Goal: Check status: Check status

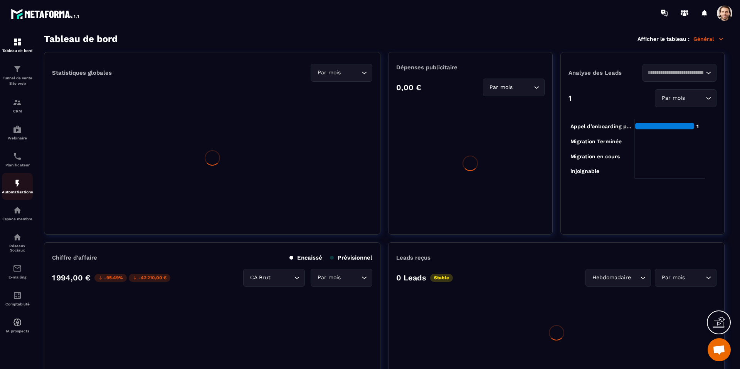
click at [26, 189] on div "Automatisations" at bounding box center [17, 186] width 31 height 15
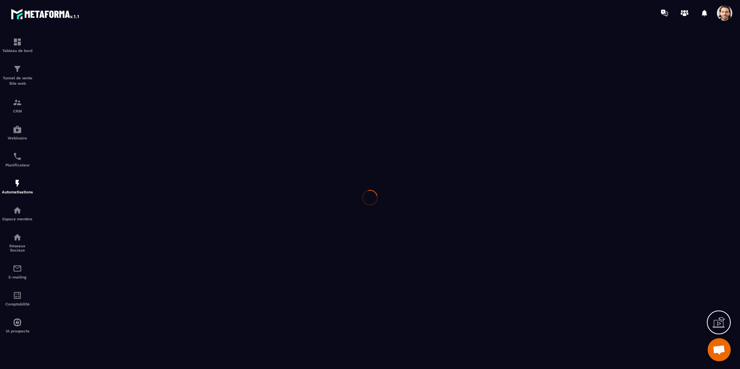
click at [20, 188] on div at bounding box center [370, 197] width 740 height 343
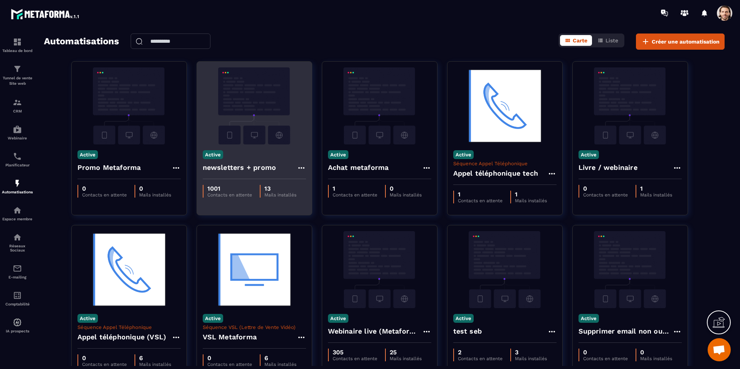
click at [245, 168] on h4 "newsletters + promo" at bounding box center [240, 167] width 74 height 11
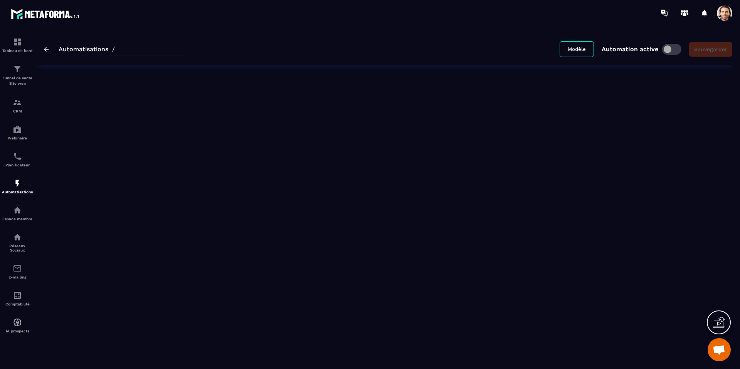
type input "**********"
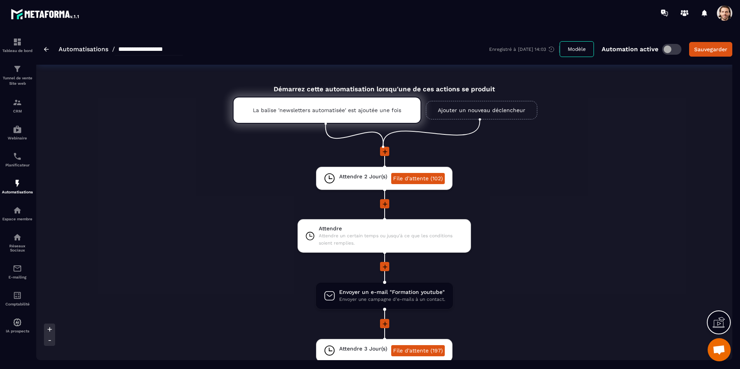
click at [383, 150] on icon at bounding box center [385, 152] width 8 height 8
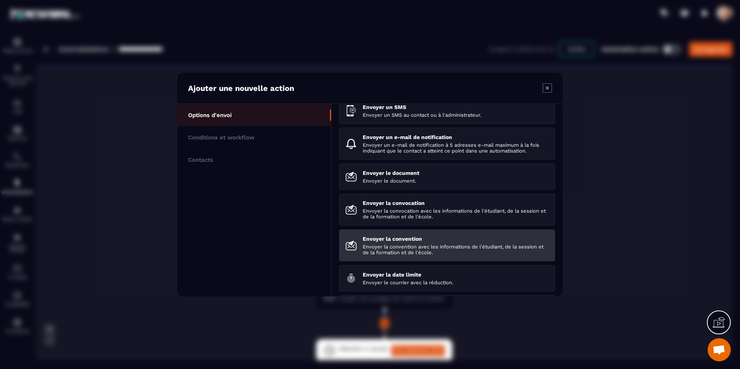
scroll to position [47, 0]
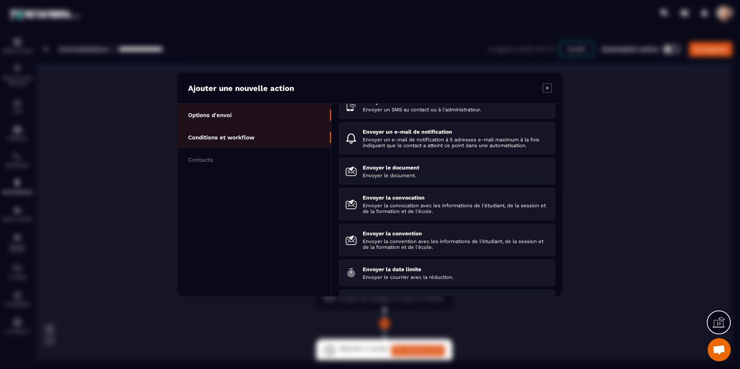
click at [241, 149] on li "Conditions et workflow" at bounding box center [254, 160] width 154 height 22
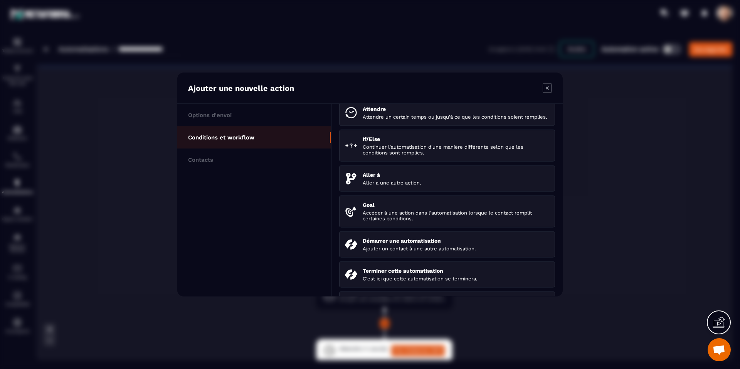
scroll to position [0, 0]
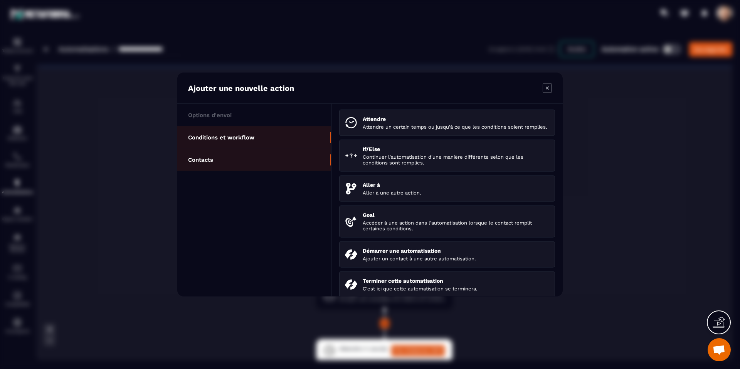
click at [199, 157] on p "Contacts" at bounding box center [200, 160] width 25 height 7
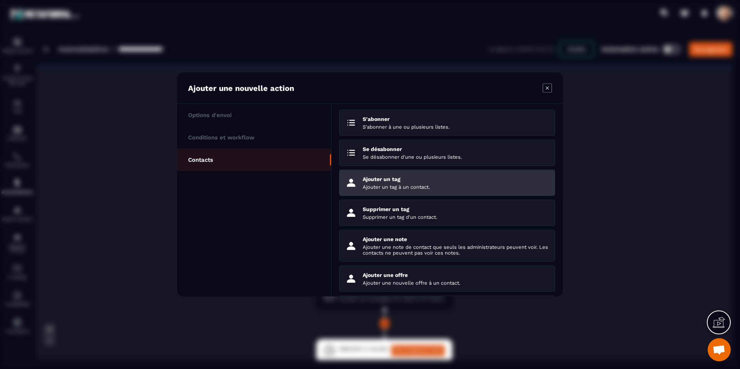
scroll to position [65, 0]
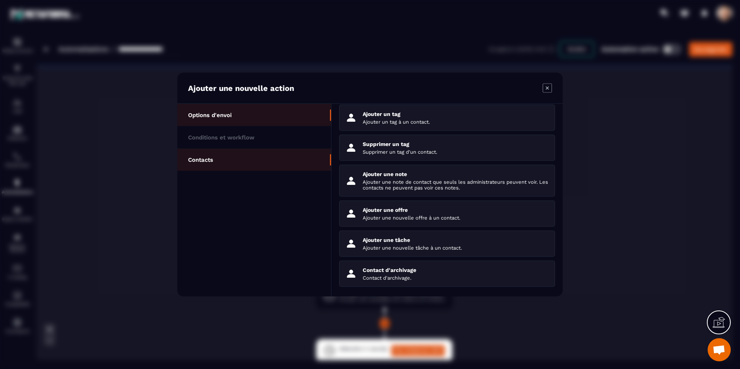
click at [240, 126] on li "Options d'envoi" at bounding box center [254, 137] width 154 height 22
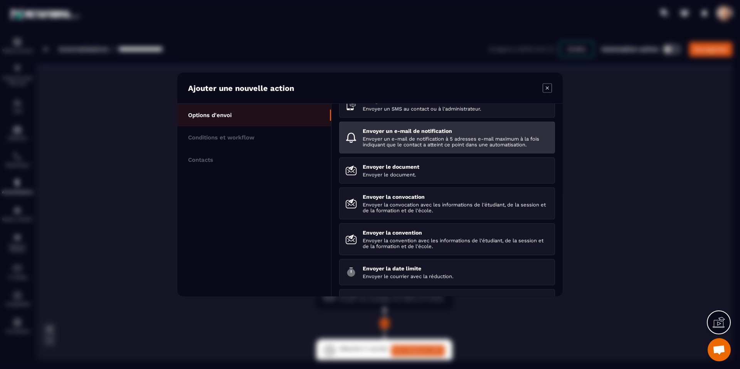
scroll to position [13, 0]
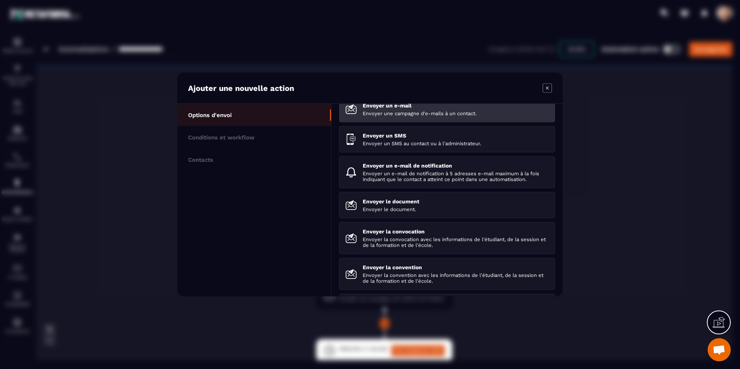
drag, startPoint x: 550, startPoint y: 84, endPoint x: 546, endPoint y: 91, distance: 7.3
click at [550, 85] on icon "Modal window" at bounding box center [547, 88] width 9 height 9
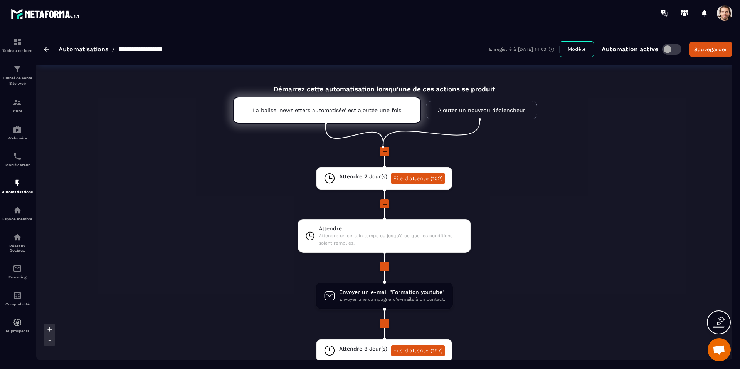
click at [466, 109] on link "Ajouter un nouveau déclencheur" at bounding box center [481, 110] width 111 height 19
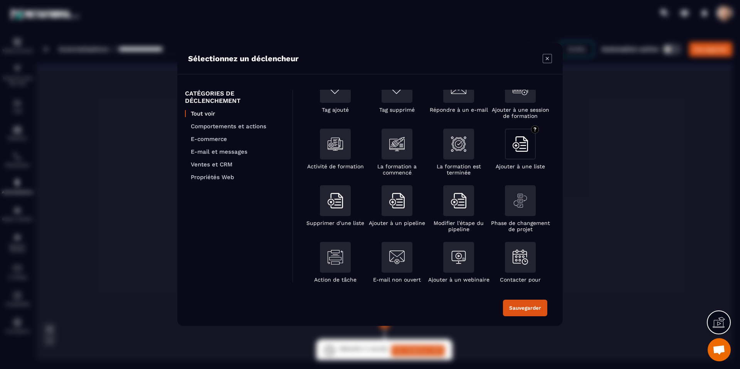
scroll to position [149, 0]
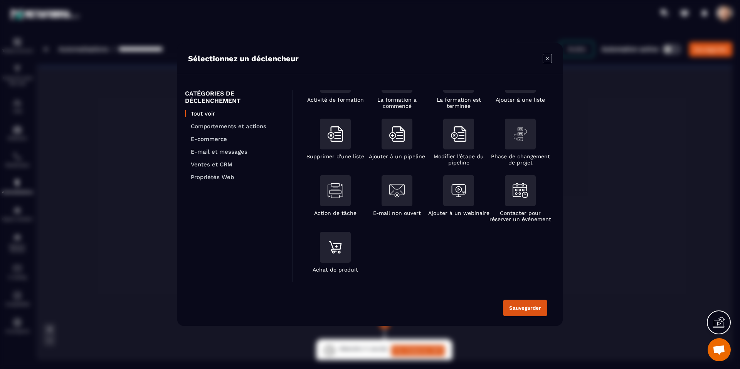
click at [549, 57] on icon "Modal window" at bounding box center [547, 58] width 3 height 3
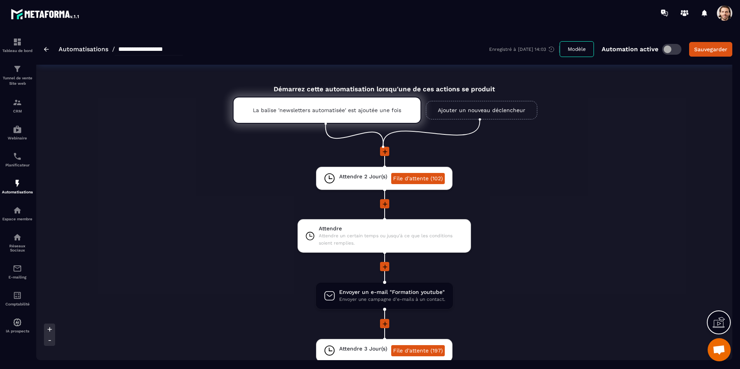
click at [385, 150] on icon at bounding box center [385, 152] width 5 height 5
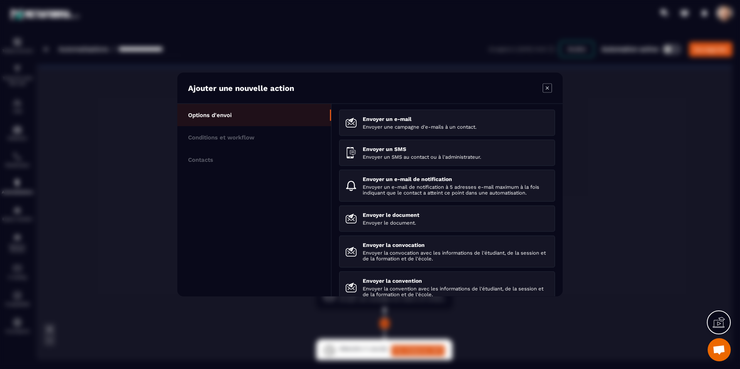
click at [554, 90] on div "Ajouter une nouvelle action" at bounding box center [369, 88] width 385 height 31
click at [551, 90] on icon "Modal window" at bounding box center [547, 88] width 9 height 9
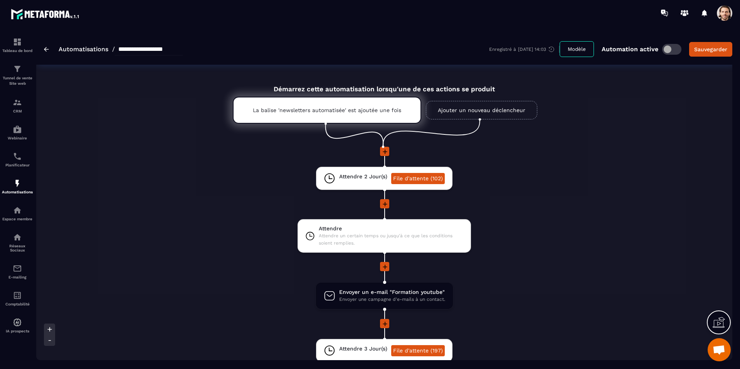
click at [509, 104] on link "Ajouter un nouveau déclencheur" at bounding box center [481, 110] width 111 height 19
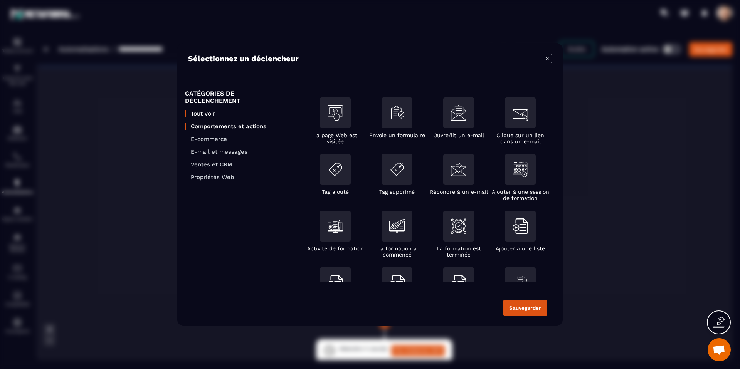
click at [215, 123] on p "Comportements et actions" at bounding box center [238, 126] width 94 height 7
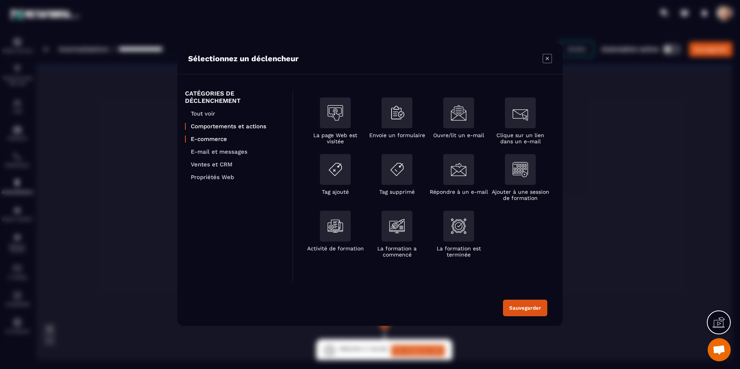
click at [219, 141] on p "E-commerce" at bounding box center [238, 139] width 94 height 7
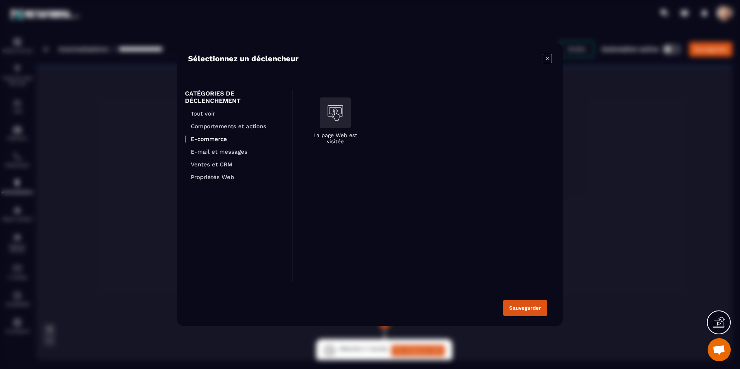
click at [218, 155] on ul "Tout voir Comportements et actions E-commerce E-mail et messages Ventes et CRM …" at bounding box center [235, 145] width 100 height 71
click at [217, 165] on p "Ventes et CRM" at bounding box center [238, 164] width 94 height 7
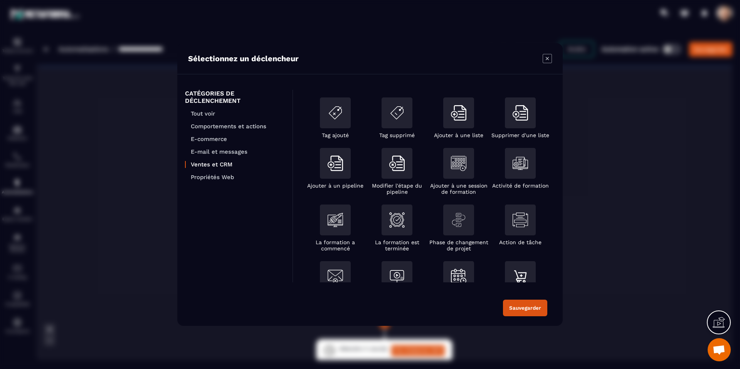
click at [545, 56] on icon "Modal window" at bounding box center [547, 58] width 9 height 9
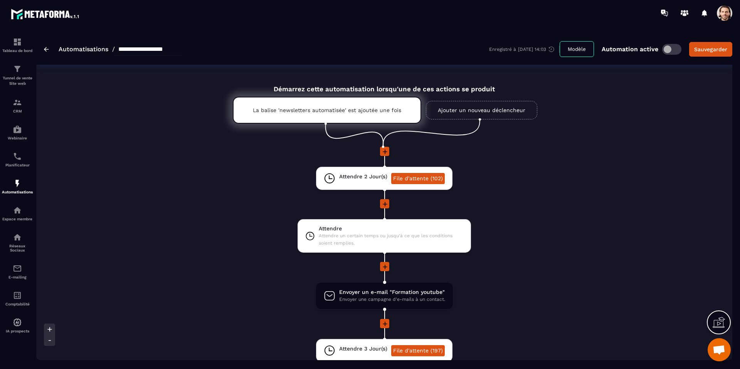
click at [472, 111] on link "Ajouter un nouveau déclencheur" at bounding box center [481, 110] width 111 height 19
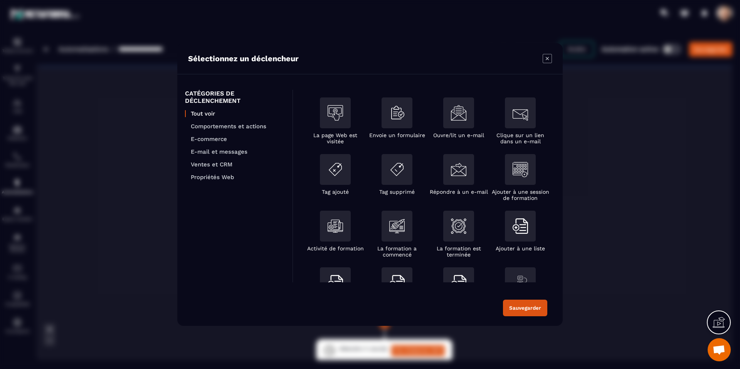
drag, startPoint x: 548, startPoint y: 59, endPoint x: 531, endPoint y: 72, distance: 21.0
click at [548, 59] on icon "Modal window" at bounding box center [547, 58] width 3 height 3
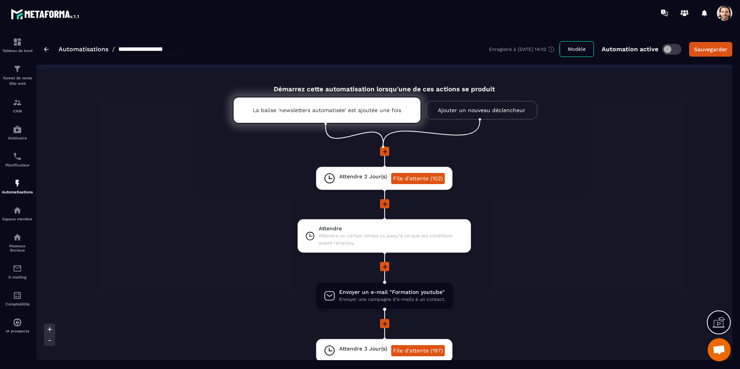
click at [382, 151] on icon at bounding box center [385, 152] width 8 height 8
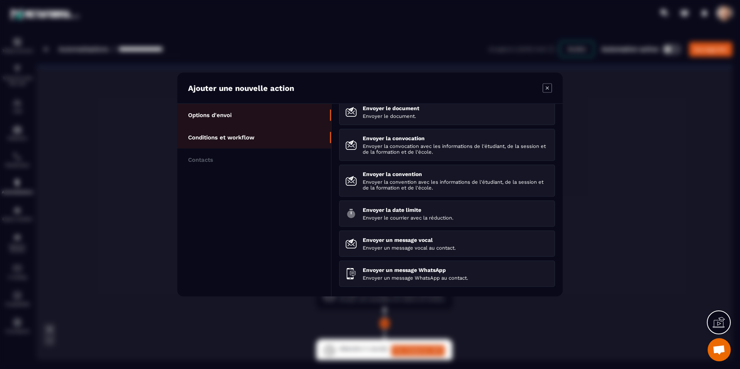
click at [249, 137] on p "Conditions et workflow" at bounding box center [221, 137] width 66 height 7
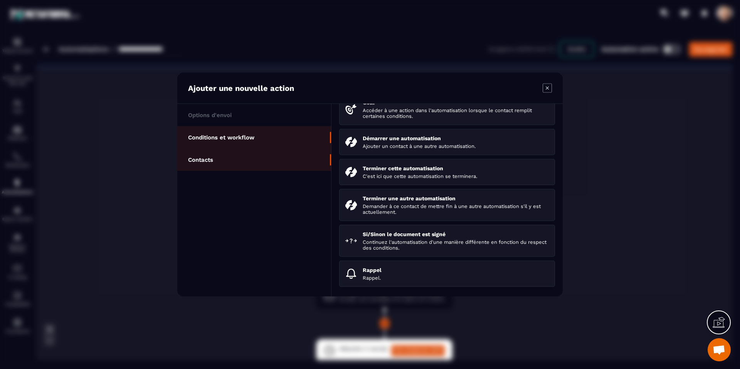
click at [234, 153] on li "Contacts" at bounding box center [254, 160] width 154 height 22
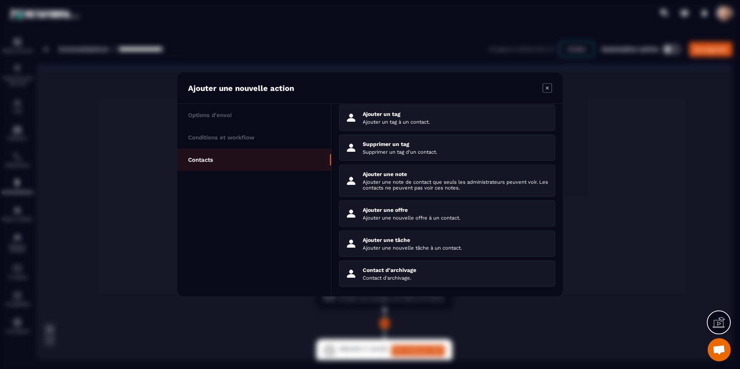
click at [549, 85] on icon "Modal window" at bounding box center [547, 88] width 9 height 9
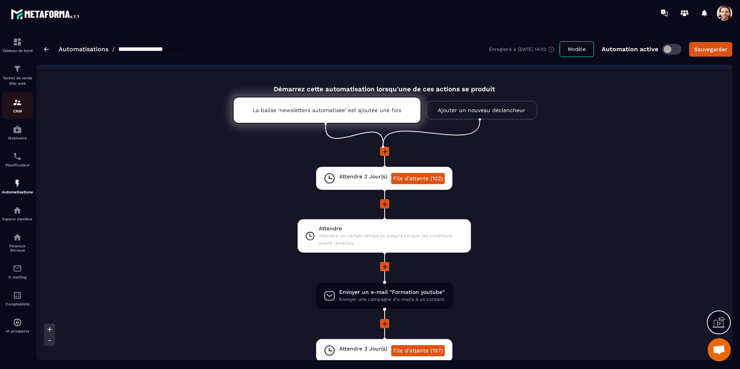
click at [23, 107] on div "CRM" at bounding box center [17, 105] width 31 height 15
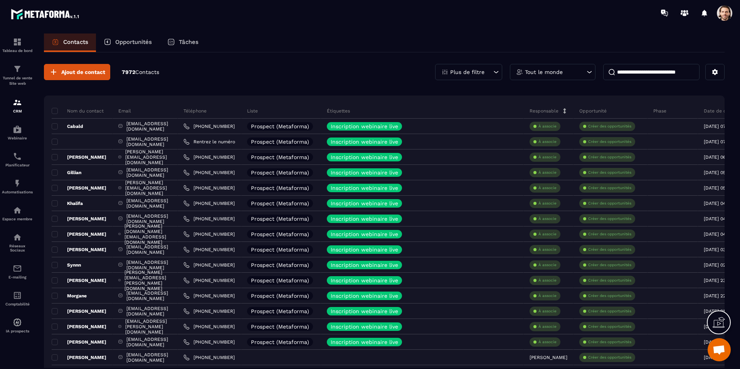
click at [480, 69] on p "Plus de filtre" at bounding box center [467, 71] width 34 height 5
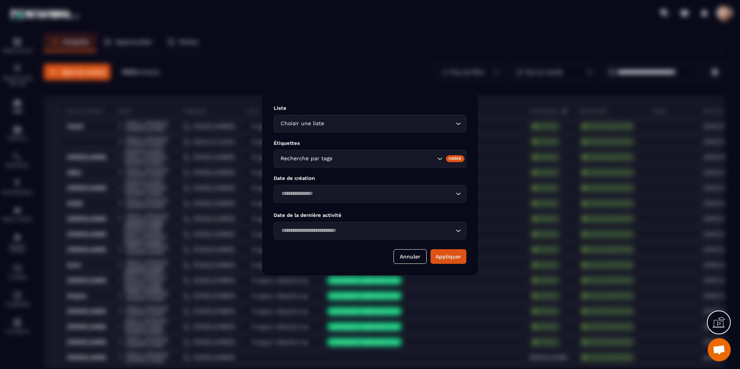
click at [267, 76] on div "Modal window" at bounding box center [370, 184] width 740 height 369
click at [409, 258] on button "Annuler" at bounding box center [410, 256] width 33 height 15
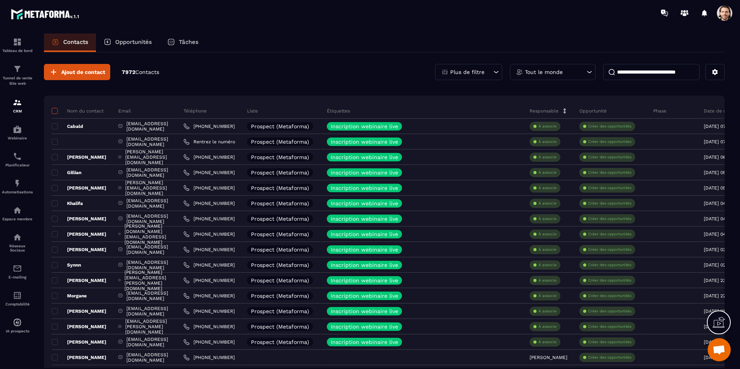
click at [54, 111] on span at bounding box center [55, 111] width 6 height 6
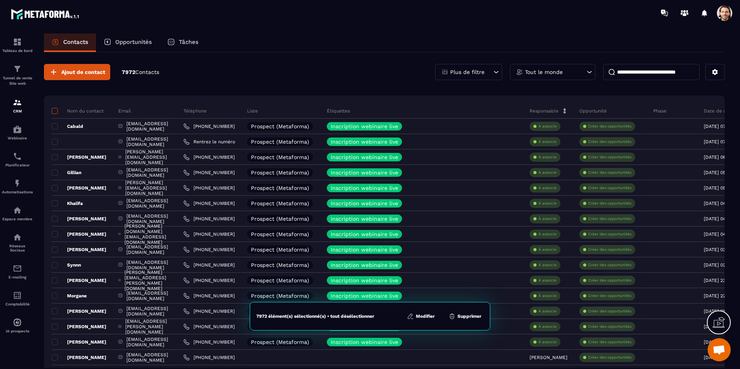
click at [54, 111] on span at bounding box center [55, 111] width 6 height 6
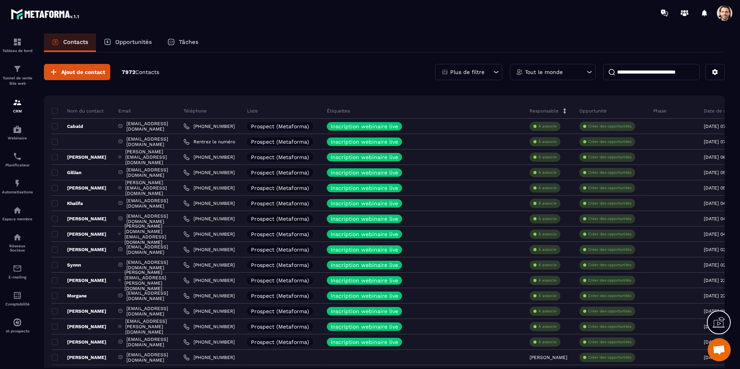
click at [491, 77] on div "Plus de filtre" at bounding box center [468, 72] width 67 height 16
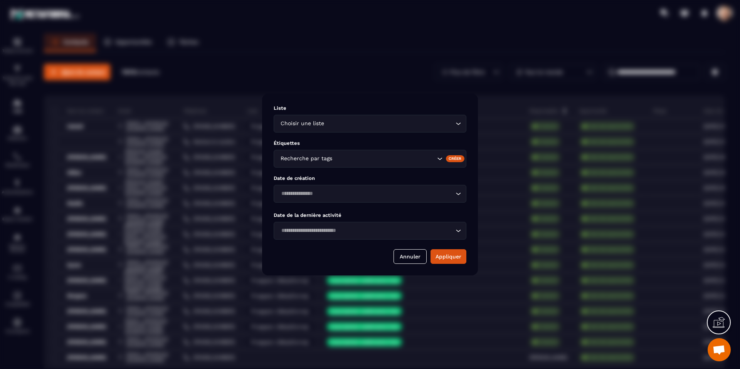
click at [200, 26] on div "Modal window" at bounding box center [370, 184] width 740 height 369
click at [405, 261] on button "Annuler" at bounding box center [410, 256] width 33 height 15
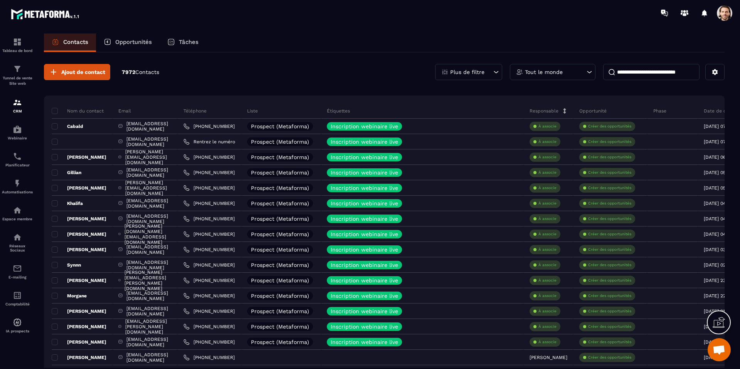
click at [488, 69] on div "Plus de filtre" at bounding box center [468, 72] width 67 height 16
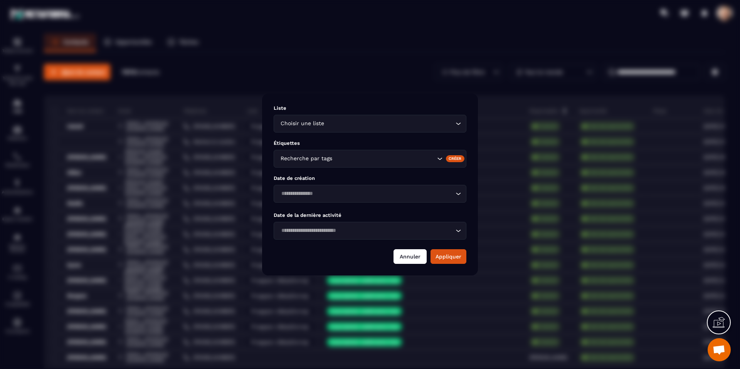
click at [407, 257] on button "Annuler" at bounding box center [410, 256] width 33 height 15
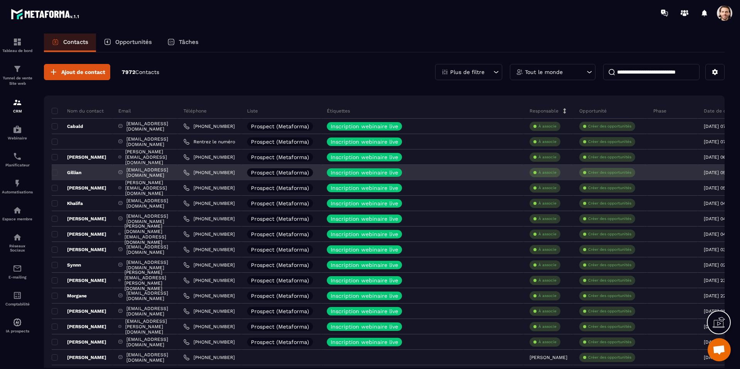
scroll to position [0, 133]
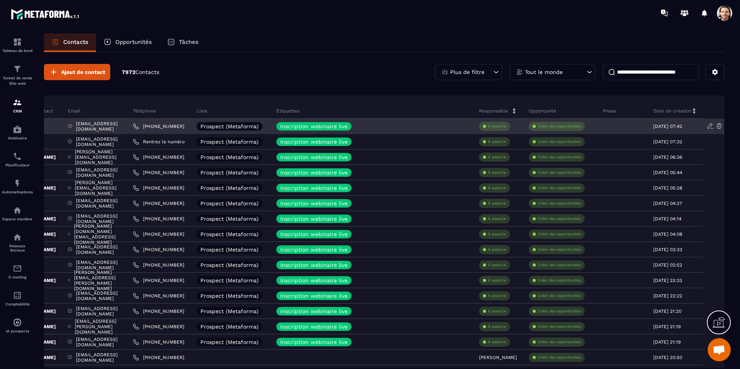
click at [707, 126] on icon at bounding box center [710, 126] width 7 height 7
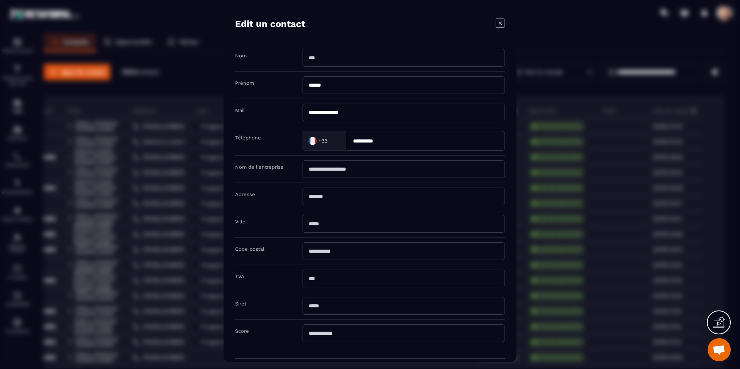
click at [503, 20] on icon "Modal window" at bounding box center [500, 23] width 9 height 9
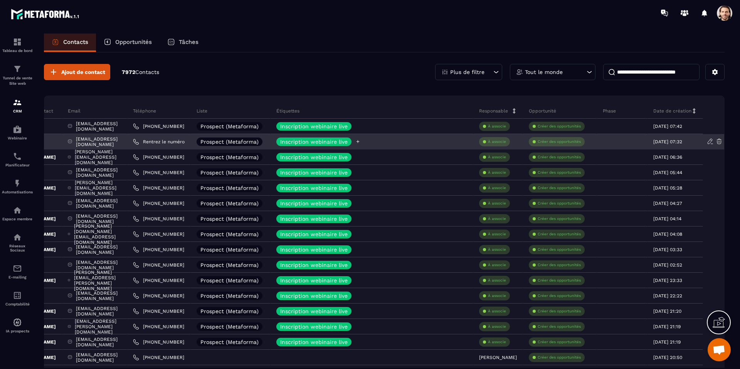
scroll to position [0, 0]
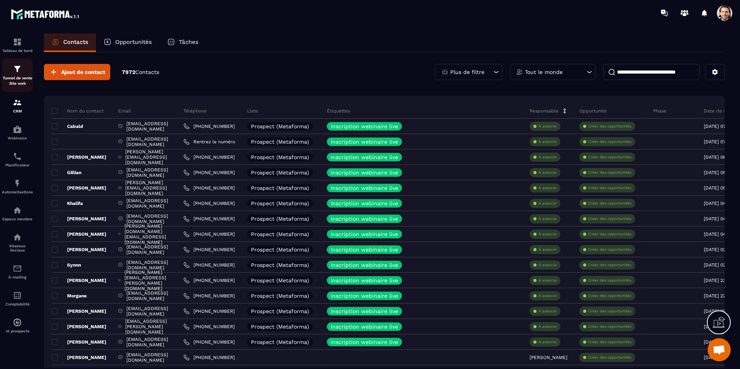
click at [16, 74] on div "Tunnel de vente Site web" at bounding box center [17, 75] width 31 height 22
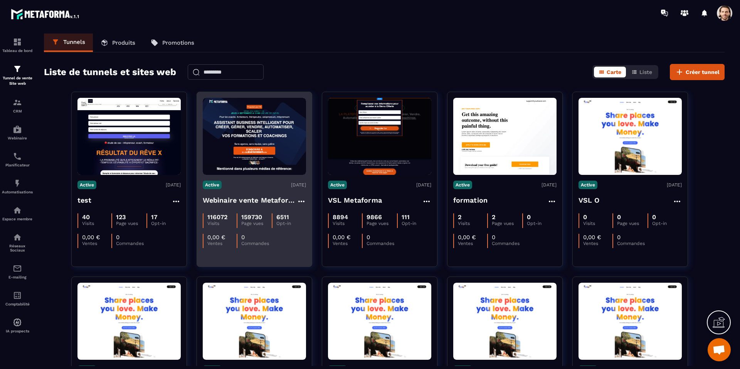
click at [238, 197] on h4 "Webinaire vente Metaforma" at bounding box center [250, 200] width 94 height 11
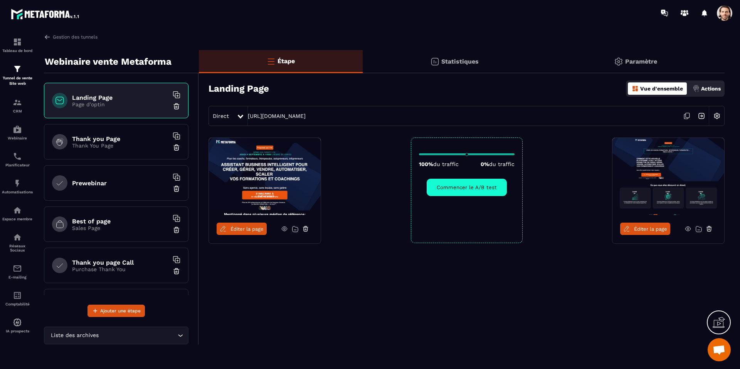
click at [452, 58] on p "Statistiques" at bounding box center [459, 61] width 37 height 7
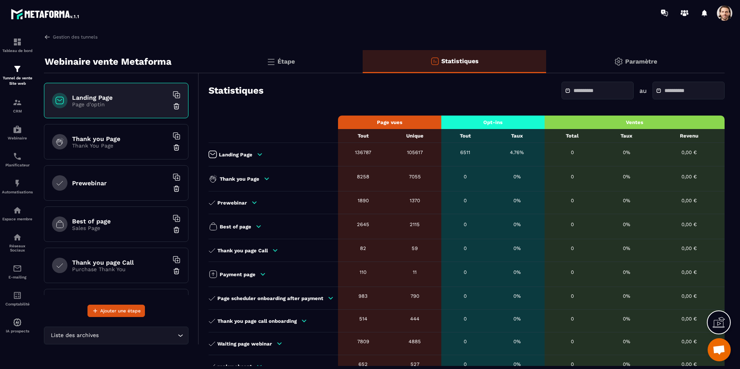
click at [256, 155] on icon at bounding box center [259, 154] width 7 height 7
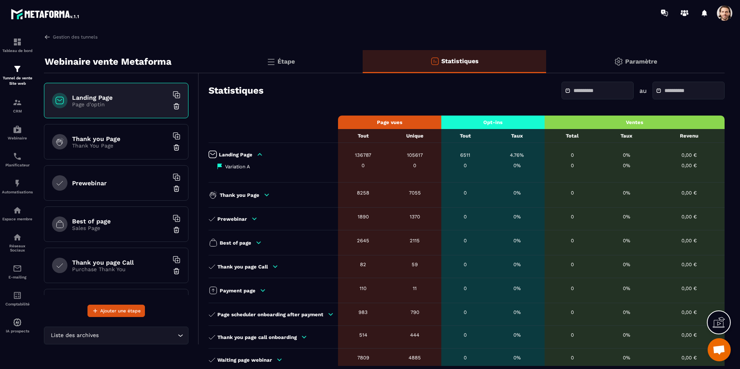
click at [268, 195] on icon at bounding box center [266, 195] width 7 height 7
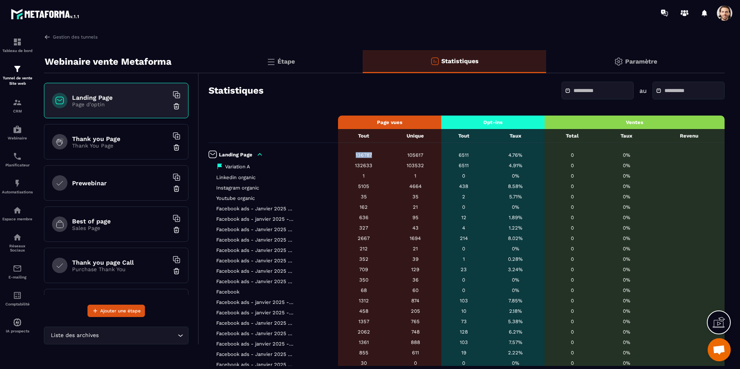
drag, startPoint x: 353, startPoint y: 154, endPoint x: 370, endPoint y: 154, distance: 16.2
click at [370, 154] on div "136787" at bounding box center [364, 155] width 44 height 6
click at [259, 157] on icon at bounding box center [259, 154] width 7 height 7
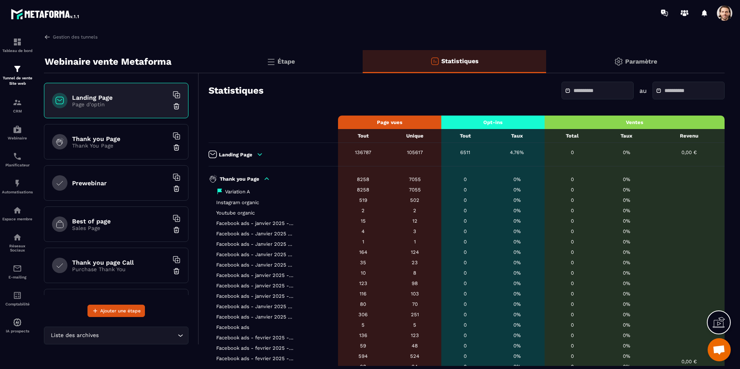
click at [270, 177] on div "Thank you Page" at bounding box center [272, 178] width 126 height 9
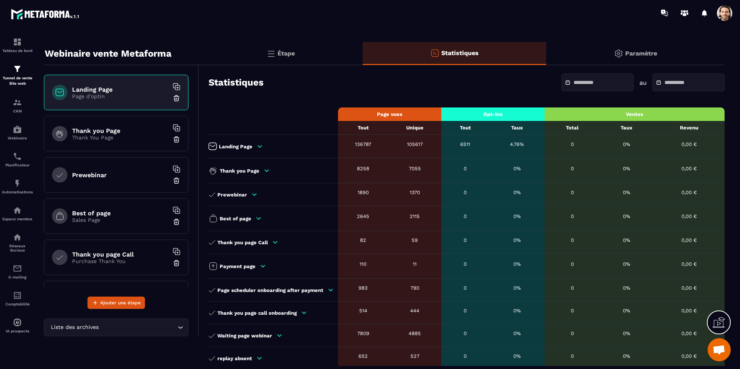
scroll to position [6, 0]
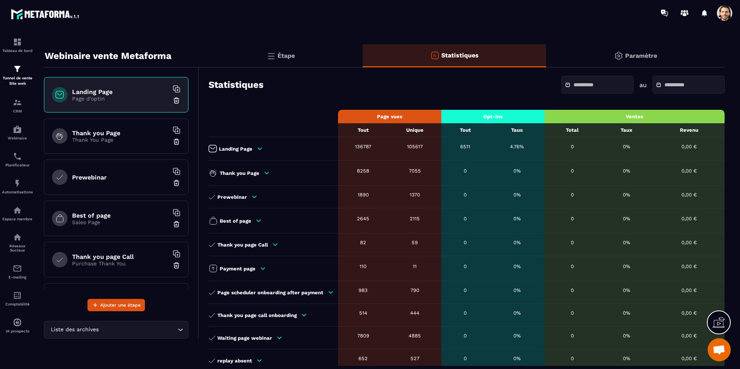
click at [415, 146] on div "105617" at bounding box center [414, 147] width 45 height 6
click at [412, 147] on div "105617" at bounding box center [414, 147] width 45 height 6
click at [275, 54] on img at bounding box center [270, 55] width 9 height 9
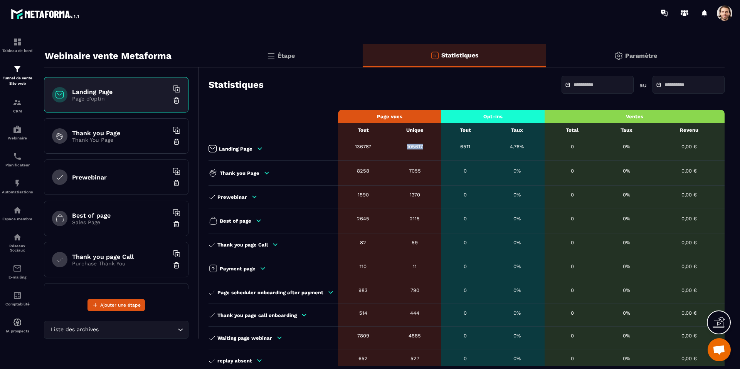
scroll to position [0, 0]
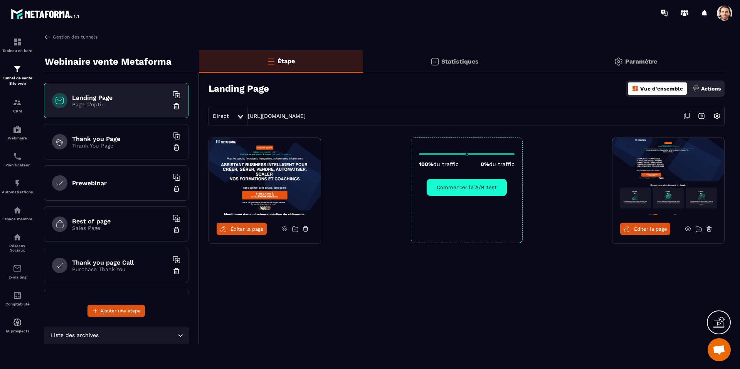
click at [698, 114] on img at bounding box center [701, 116] width 15 height 15
click at [546, 57] on div "Statistiques" at bounding box center [635, 61] width 178 height 23
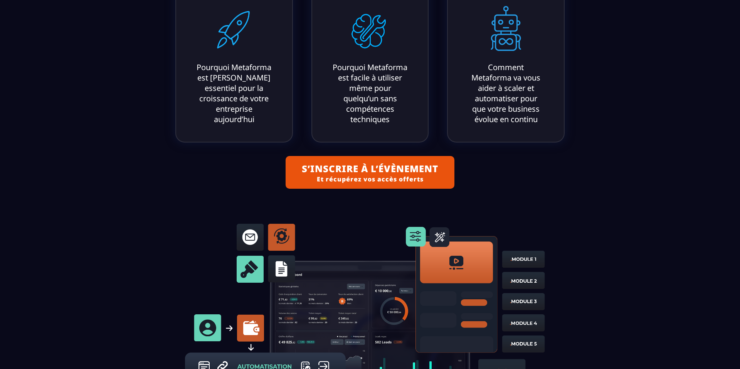
scroll to position [507, 0]
